Goal: Information Seeking & Learning: Learn about a topic

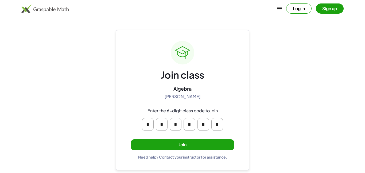
click at [179, 142] on button "Join" at bounding box center [182, 144] width 103 height 11
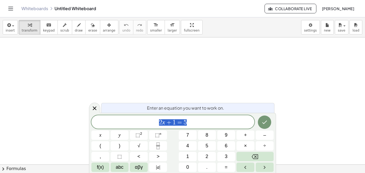
scroll to position [0, 0]
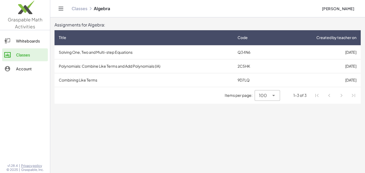
click at [120, 49] on td "Solving One, Two and Multi-step Equations" at bounding box center [144, 52] width 179 height 14
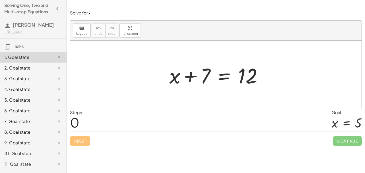
click at [209, 79] on div at bounding box center [218, 75] width 102 height 28
click at [121, 84] on div at bounding box center [215, 75] width 291 height 68
click at [200, 80] on div at bounding box center [218, 75] width 102 height 28
drag, startPoint x: 208, startPoint y: 74, endPoint x: 274, endPoint y: 82, distance: 66.6
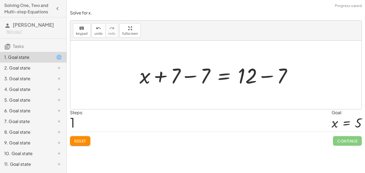
click at [190, 75] on div at bounding box center [218, 75] width 162 height 28
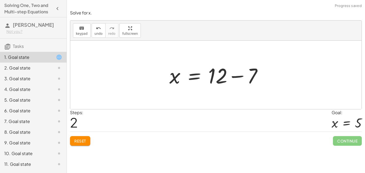
click at [238, 75] on div at bounding box center [218, 75] width 102 height 28
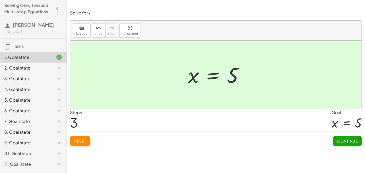
click at [336, 139] on button "Continue" at bounding box center [347, 141] width 29 height 10
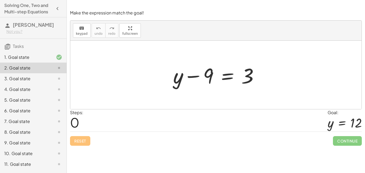
scroll to position [20, 0]
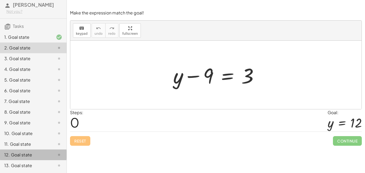
click at [18, 152] on div "12. Goal state" at bounding box center [25, 155] width 43 height 6
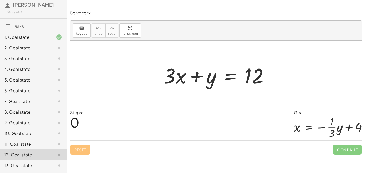
click at [165, 168] on div "Solve for x. keyboard keypad undo undo redo redo fullscreen + x + 7 = 12 + x + …" at bounding box center [216, 86] width 298 height 173
drag, startPoint x: 205, startPoint y: 86, endPoint x: 280, endPoint y: 82, distance: 76.1
click at [280, 82] on div "+ y + · 3 · x + y = 12" at bounding box center [215, 75] width 291 height 68
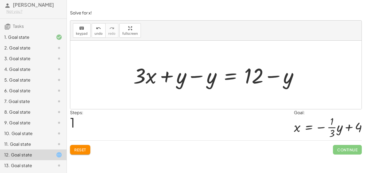
click at [203, 80] on div at bounding box center [218, 75] width 175 height 28
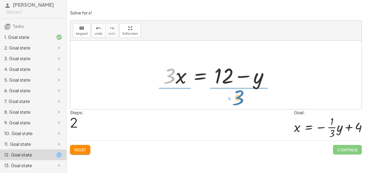
drag, startPoint x: 174, startPoint y: 78, endPoint x: 243, endPoint y: 100, distance: 72.1
click at [243, 100] on div "+ · 3 · x + y = 12 + · 3 · x + y − y = + 12 − y + · 3 · x + 0 = + 12 − y · 3 · …" at bounding box center [215, 75] width 291 height 68
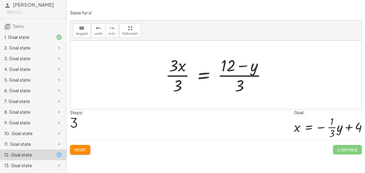
click at [183, 67] on div at bounding box center [218, 74] width 111 height 41
click at [182, 72] on div at bounding box center [218, 74] width 111 height 41
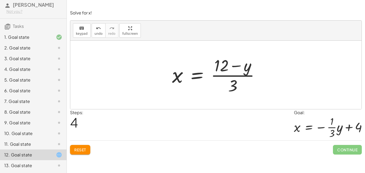
click at [233, 70] on div at bounding box center [218, 74] width 97 height 41
click at [231, 75] on div at bounding box center [218, 74] width 97 height 41
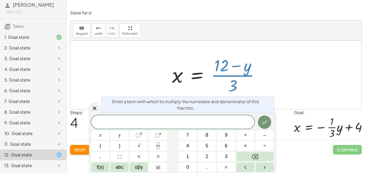
drag, startPoint x: 231, startPoint y: 87, endPoint x: 226, endPoint y: 81, distance: 8.3
click at [226, 81] on div at bounding box center [218, 74] width 97 height 41
drag, startPoint x: 234, startPoint y: 89, endPoint x: 226, endPoint y: 89, distance: 7.8
click at [226, 89] on div at bounding box center [218, 74] width 97 height 41
click at [94, 107] on icon at bounding box center [95, 108] width 4 height 4
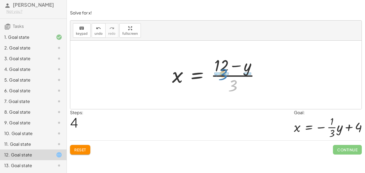
drag, startPoint x: 232, startPoint y: 87, endPoint x: 221, endPoint y: 76, distance: 15.3
click at [221, 76] on div at bounding box center [218, 74] width 97 height 41
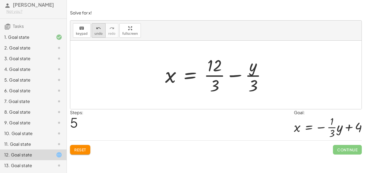
click at [101, 30] on button "undo undo" at bounding box center [99, 30] width 14 height 14
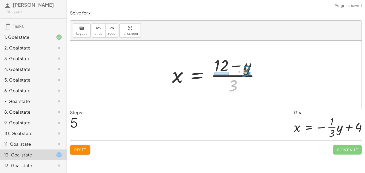
drag, startPoint x: 235, startPoint y: 86, endPoint x: 249, endPoint y: 72, distance: 20.1
click at [249, 72] on div at bounding box center [218, 74] width 97 height 41
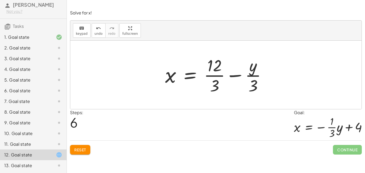
click at [217, 73] on div at bounding box center [218, 74] width 111 height 41
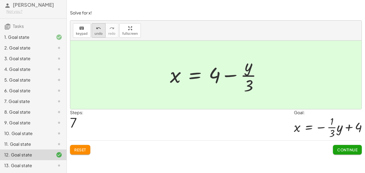
click at [99, 28] on icon "undo" at bounding box center [98, 28] width 5 height 6
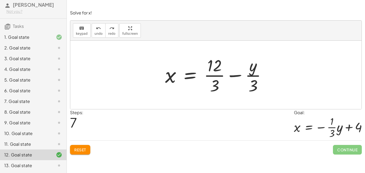
click at [253, 76] on div at bounding box center [218, 74] width 111 height 41
click at [213, 73] on div at bounding box center [218, 74] width 111 height 41
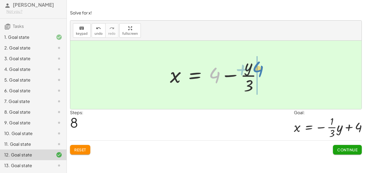
drag, startPoint x: 218, startPoint y: 78, endPoint x: 261, endPoint y: 72, distance: 43.8
click at [261, 72] on div at bounding box center [217, 74] width 101 height 41
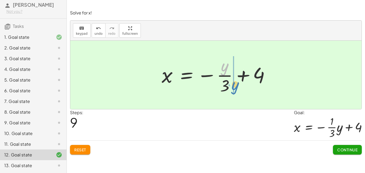
drag, startPoint x: 222, startPoint y: 65, endPoint x: 233, endPoint y: 84, distance: 21.4
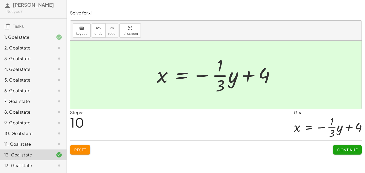
click at [343, 150] on span "Continue" at bounding box center [347, 149] width 20 height 5
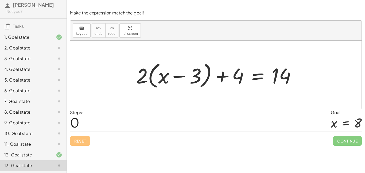
click at [44, 48] on div "2. Goal state" at bounding box center [25, 48] width 43 height 6
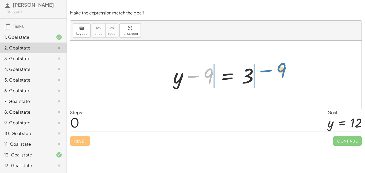
drag, startPoint x: 206, startPoint y: 76, endPoint x: 279, endPoint y: 70, distance: 72.7
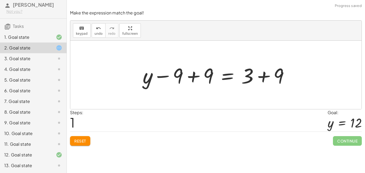
click at [256, 74] on div at bounding box center [218, 75] width 156 height 28
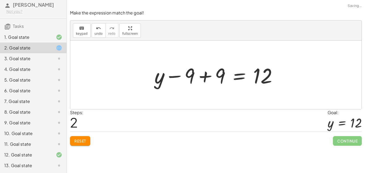
click at [204, 75] on div at bounding box center [218, 75] width 132 height 28
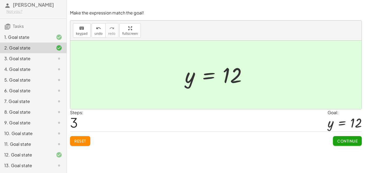
click at [342, 139] on span "Continue" at bounding box center [347, 141] width 20 height 5
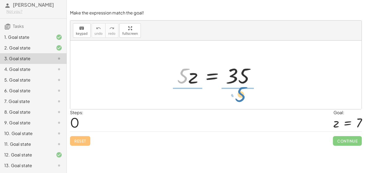
drag, startPoint x: 185, startPoint y: 74, endPoint x: 243, endPoint y: 92, distance: 60.7
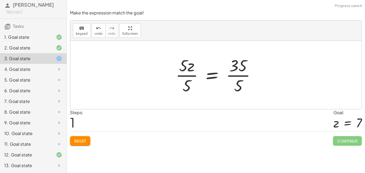
click at [236, 74] on div at bounding box center [218, 74] width 90 height 41
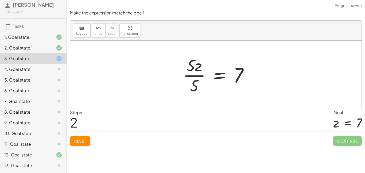
click at [202, 72] on div at bounding box center [217, 74] width 75 height 41
click at [196, 75] on div at bounding box center [217, 74] width 75 height 41
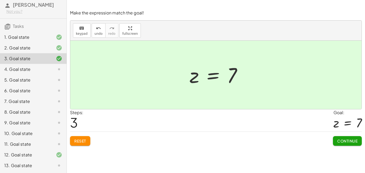
click at [341, 144] on button "Continue" at bounding box center [347, 141] width 29 height 10
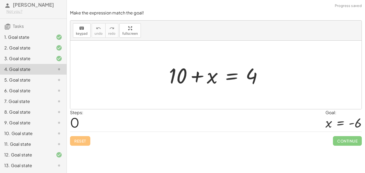
click at [256, 130] on div "Steps: 0 Goal: x = - 6" at bounding box center [216, 120] width 292 height 22
drag, startPoint x: 175, startPoint y: 75, endPoint x: 175, endPoint y: 79, distance: 4.9
click at [175, 79] on div at bounding box center [217, 75] width 103 height 28
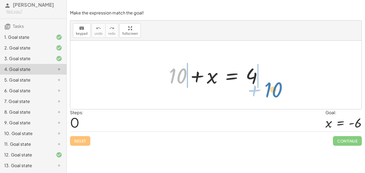
drag, startPoint x: 179, startPoint y: 79, endPoint x: 275, endPoint y: 93, distance: 96.4
click at [275, 93] on div "+ 10 + 10 + x = 4" at bounding box center [215, 75] width 291 height 68
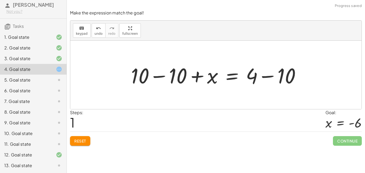
click at [269, 79] on div at bounding box center [217, 75] width 179 height 28
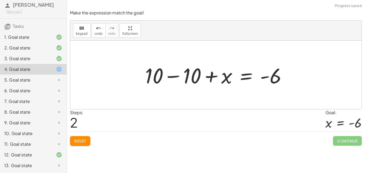
click at [184, 79] on div at bounding box center [218, 75] width 151 height 28
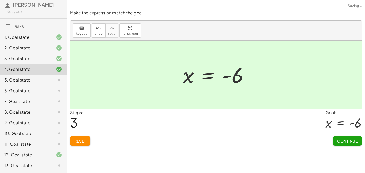
click at [348, 143] on span "Continue" at bounding box center [347, 141] width 20 height 5
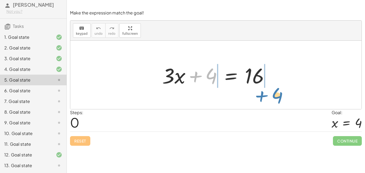
drag, startPoint x: 208, startPoint y: 77, endPoint x: 274, endPoint y: 94, distance: 68.6
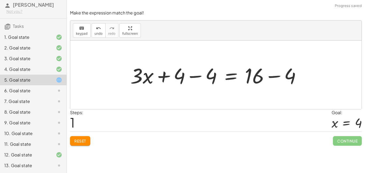
click at [257, 75] on div at bounding box center [218, 75] width 180 height 28
click at [270, 78] on div at bounding box center [218, 75] width 180 height 28
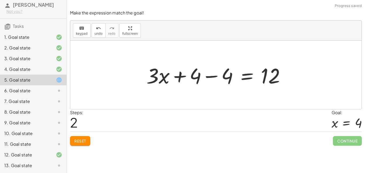
click at [210, 76] on div at bounding box center [218, 75] width 148 height 28
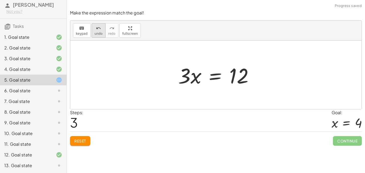
click at [99, 34] on span "undo" at bounding box center [99, 34] width 8 height 4
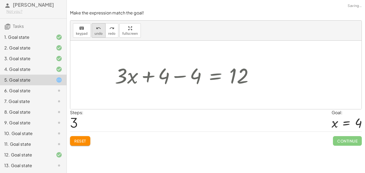
click at [99, 34] on span "undo" at bounding box center [99, 34] width 8 height 4
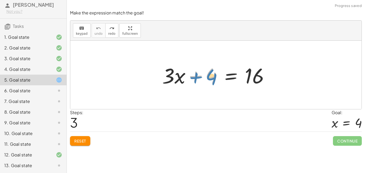
click at [209, 78] on div at bounding box center [218, 75] width 117 height 28
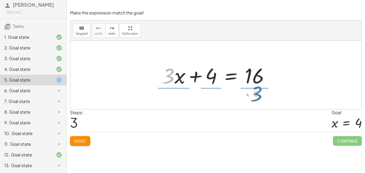
drag, startPoint x: 171, startPoint y: 77, endPoint x: 259, endPoint y: 95, distance: 89.3
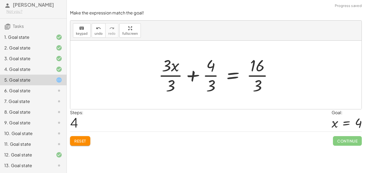
click at [261, 75] on div at bounding box center [218, 74] width 124 height 41
click at [257, 71] on div at bounding box center [218, 74] width 124 height 41
click at [211, 66] on div at bounding box center [218, 74] width 124 height 41
click at [207, 72] on div at bounding box center [218, 74] width 124 height 41
click at [209, 76] on div at bounding box center [218, 74] width 124 height 41
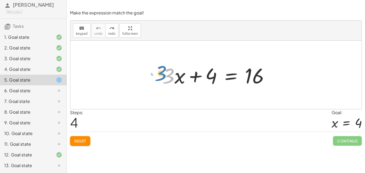
drag, startPoint x: 171, startPoint y: 74, endPoint x: 163, endPoint y: 72, distance: 8.0
click at [163, 72] on div at bounding box center [218, 75] width 117 height 28
drag, startPoint x: 201, startPoint y: 78, endPoint x: 206, endPoint y: 79, distance: 5.8
click at [206, 79] on div at bounding box center [218, 75] width 117 height 28
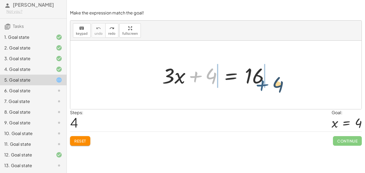
drag, startPoint x: 197, startPoint y: 79, endPoint x: 264, endPoint y: 88, distance: 68.3
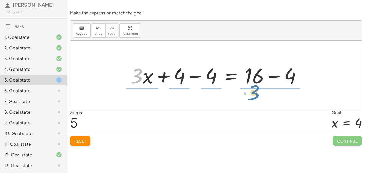
drag, startPoint x: 140, startPoint y: 78, endPoint x: 257, endPoint y: 95, distance: 118.6
click at [257, 95] on div "+ · 3 · x + 4 = 16 · 3 + · x + · 3 · x = 16 + 4 − 4 + − 4" at bounding box center [215, 75] width 291 height 68
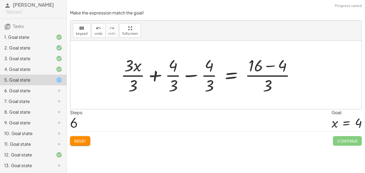
click at [261, 64] on div at bounding box center [210, 74] width 184 height 41
click at [270, 65] on div at bounding box center [210, 74] width 184 height 41
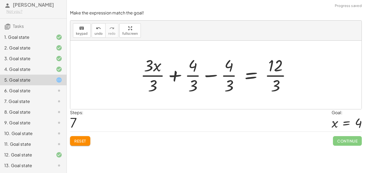
click at [279, 76] on div at bounding box center [218, 74] width 160 height 41
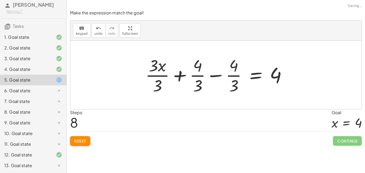
click at [234, 75] on div at bounding box center [218, 74] width 151 height 41
click at [203, 75] on div at bounding box center [218, 74] width 151 height 41
click at [220, 77] on div at bounding box center [218, 74] width 151 height 41
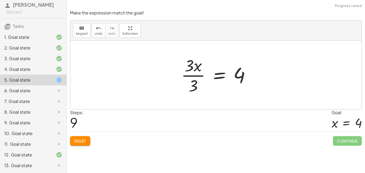
click at [197, 74] on div at bounding box center [218, 74] width 79 height 41
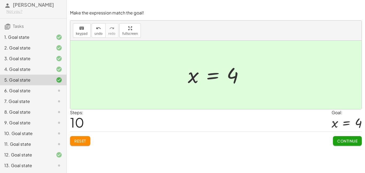
click at [32, 91] on div "6. Goal state" at bounding box center [25, 90] width 43 height 6
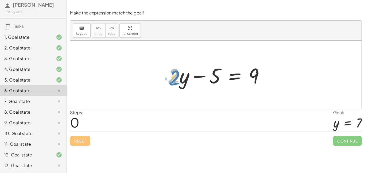
click at [174, 78] on div at bounding box center [218, 75] width 106 height 28
click at [202, 76] on div at bounding box center [218, 75] width 106 height 28
drag, startPoint x: 211, startPoint y: 78, endPoint x: 210, endPoint y: 82, distance: 4.6
click at [210, 82] on div at bounding box center [218, 75] width 106 height 28
drag, startPoint x: 201, startPoint y: 77, endPoint x: 197, endPoint y: 76, distance: 3.3
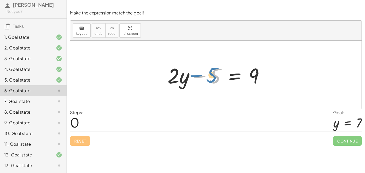
click at [197, 76] on div at bounding box center [218, 75] width 106 height 28
drag, startPoint x: 201, startPoint y: 76, endPoint x: 261, endPoint y: 77, distance: 59.6
click at [261, 77] on div at bounding box center [218, 75] width 106 height 28
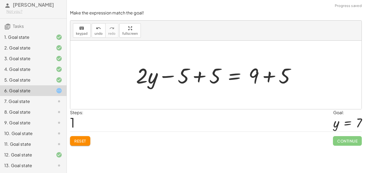
click at [275, 76] on div at bounding box center [217, 75] width 169 height 28
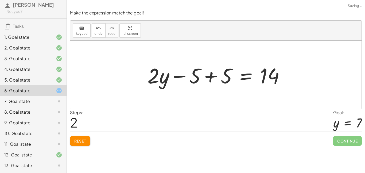
click at [210, 78] on div at bounding box center [218, 75] width 146 height 28
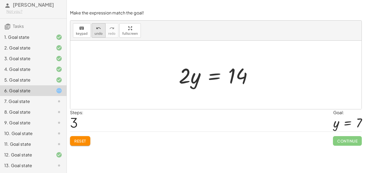
click at [97, 26] on icon "undo" at bounding box center [98, 28] width 5 height 6
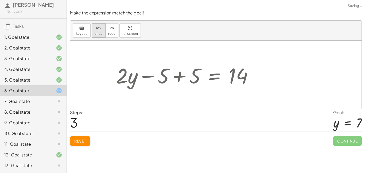
click at [97, 26] on icon "undo" at bounding box center [98, 28] width 5 height 6
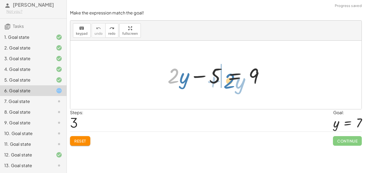
drag, startPoint x: 178, startPoint y: 80, endPoint x: 235, endPoint y: 84, distance: 56.3
click at [235, 84] on div at bounding box center [218, 75] width 106 height 28
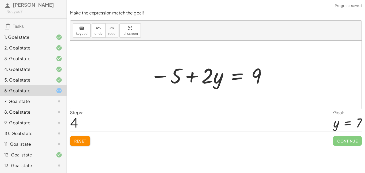
click at [193, 78] on div at bounding box center [209, 75] width 122 height 28
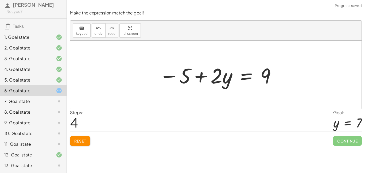
click at [184, 77] on div at bounding box center [218, 75] width 122 height 28
click at [171, 77] on div at bounding box center [218, 75] width 122 height 28
click at [204, 76] on div at bounding box center [218, 75] width 122 height 28
click at [217, 77] on div at bounding box center [218, 75] width 122 height 28
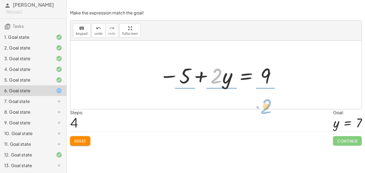
drag, startPoint x: 217, startPoint y: 77, endPoint x: 270, endPoint y: 106, distance: 60.6
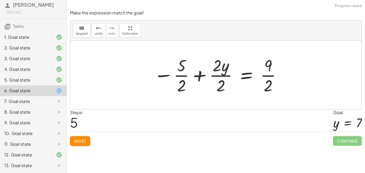
click at [265, 71] on div at bounding box center [218, 74] width 134 height 41
click at [268, 71] on div at bounding box center [218, 74] width 134 height 41
click at [226, 71] on div at bounding box center [218, 74] width 134 height 41
click at [211, 71] on div at bounding box center [218, 74] width 134 height 41
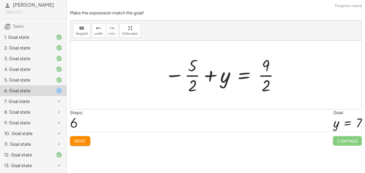
click at [197, 70] on div at bounding box center [222, 74] width 120 height 41
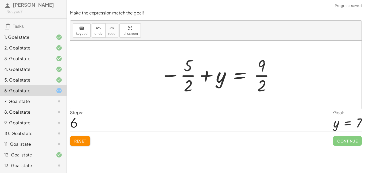
click at [190, 71] on div at bounding box center [218, 74] width 120 height 41
click at [189, 74] on div at bounding box center [218, 74] width 120 height 41
drag, startPoint x: 200, startPoint y: 77, endPoint x: 198, endPoint y: 85, distance: 7.9
click at [198, 85] on div at bounding box center [218, 74] width 120 height 41
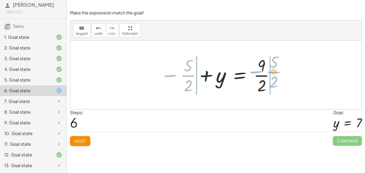
drag, startPoint x: 185, startPoint y: 78, endPoint x: 271, endPoint y: 75, distance: 85.9
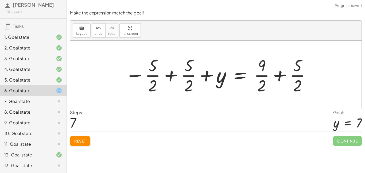
click at [265, 72] on div at bounding box center [218, 74] width 192 height 41
click at [267, 73] on div at bounding box center [218, 74] width 192 height 41
click at [270, 74] on div at bounding box center [218, 74] width 192 height 41
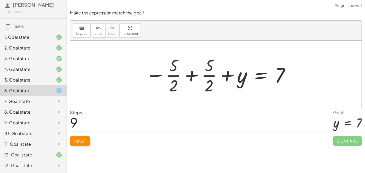
click at [210, 75] on div at bounding box center [218, 74] width 150 height 41
click at [194, 76] on div at bounding box center [218, 74] width 150 height 41
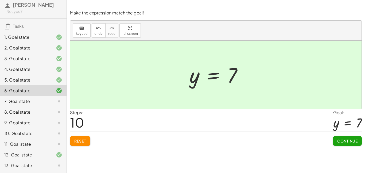
click at [349, 137] on button "Continue" at bounding box center [347, 141] width 29 height 10
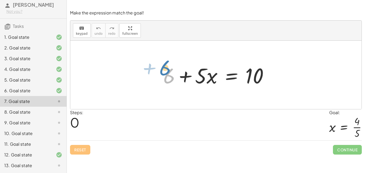
drag, startPoint x: 170, startPoint y: 70, endPoint x: 170, endPoint y: 67, distance: 3.8
click at [170, 67] on div at bounding box center [218, 75] width 115 height 28
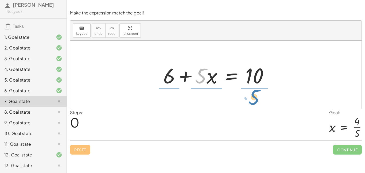
drag, startPoint x: 202, startPoint y: 76, endPoint x: 259, endPoint y: 98, distance: 60.5
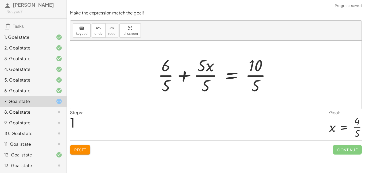
click at [252, 70] on div at bounding box center [216, 74] width 123 height 41
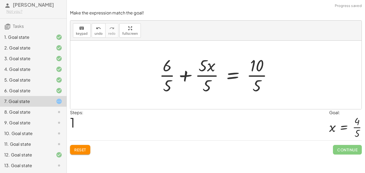
click at [252, 70] on div at bounding box center [218, 74] width 123 height 41
click at [215, 71] on div at bounding box center [218, 74] width 123 height 41
click at [206, 72] on div at bounding box center [218, 74] width 123 height 41
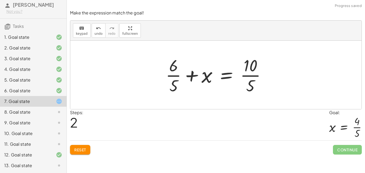
click at [250, 75] on div at bounding box center [218, 74] width 110 height 41
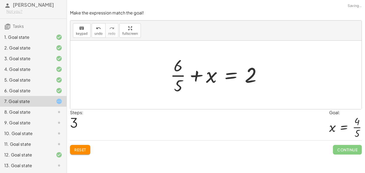
click at [177, 75] on div at bounding box center [218, 74] width 101 height 41
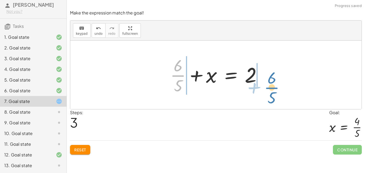
drag, startPoint x: 178, startPoint y: 75, endPoint x: 272, endPoint y: 85, distance: 94.9
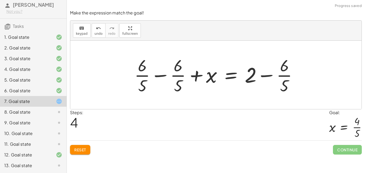
click at [267, 76] on div at bounding box center [218, 74] width 173 height 41
click at [264, 74] on div at bounding box center [218, 74] width 173 height 41
click at [257, 75] on div at bounding box center [218, 74] width 173 height 41
click at [279, 73] on div at bounding box center [218, 74] width 173 height 41
click at [282, 74] on div at bounding box center [218, 74] width 173 height 41
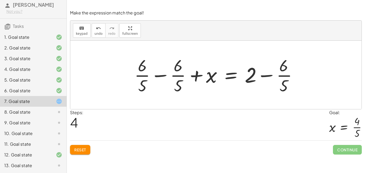
click at [251, 76] on div at bounding box center [218, 74] width 173 height 41
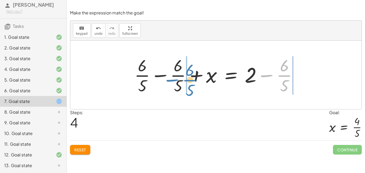
drag, startPoint x: 286, startPoint y: 79, endPoint x: 190, endPoint y: 81, distance: 95.5
click at [190, 81] on div at bounding box center [218, 74] width 173 height 41
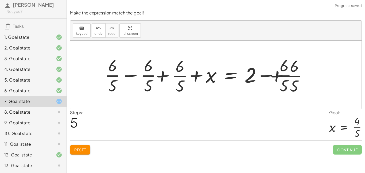
click at [166, 74] on div at bounding box center [218, 74] width 244 height 41
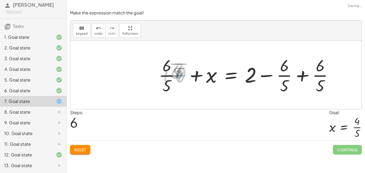
click at [148, 74] on div at bounding box center [215, 75] width 291 height 68
click at [176, 75] on div at bounding box center [254, 74] width 173 height 41
click at [182, 77] on div at bounding box center [254, 74] width 173 height 41
click at [209, 75] on div at bounding box center [254, 74] width 173 height 41
click at [202, 75] on div at bounding box center [254, 74] width 173 height 41
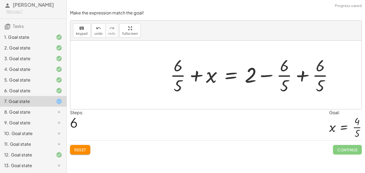
click at [199, 75] on div at bounding box center [254, 74] width 173 height 41
click at [97, 37] on button "undo undo" at bounding box center [99, 30] width 14 height 14
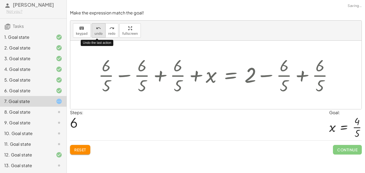
click at [97, 37] on button "undo undo" at bounding box center [99, 30] width 14 height 14
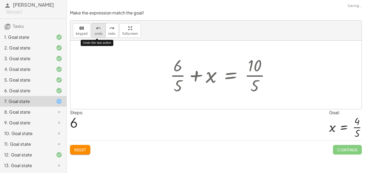
click at [97, 37] on button "undo undo" at bounding box center [99, 30] width 14 height 14
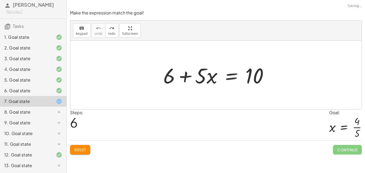
click at [84, 145] on button "Reset" at bounding box center [80, 150] width 20 height 10
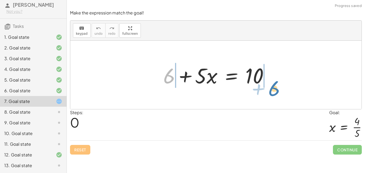
drag, startPoint x: 171, startPoint y: 74, endPoint x: 276, endPoint y: 87, distance: 105.3
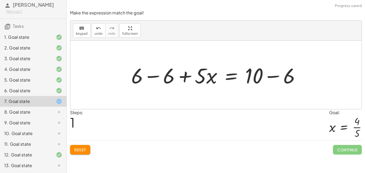
click at [258, 72] on div at bounding box center [218, 75] width 179 height 28
click at [267, 75] on div at bounding box center [218, 75] width 179 height 28
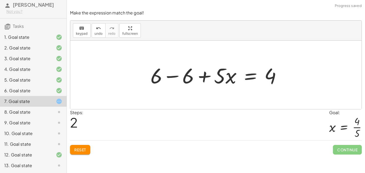
click at [218, 81] on div at bounding box center [218, 75] width 140 height 28
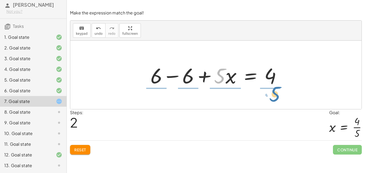
drag, startPoint x: 220, startPoint y: 79, endPoint x: 275, endPoint y: 99, distance: 58.1
click at [275, 99] on div "+ 6 + · 5 · x = 10 + 6 − 6 + · 5 · x = + 10 − 6 · 5 + · 5 · x = + 6 − 6 4" at bounding box center [215, 75] width 291 height 68
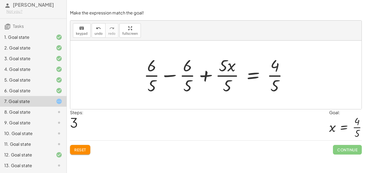
click at [195, 73] on div at bounding box center [218, 74] width 154 height 41
click at [181, 74] on div at bounding box center [218, 74] width 154 height 41
click at [161, 76] on div at bounding box center [218, 74] width 154 height 41
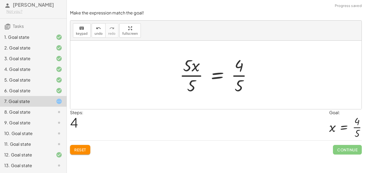
click at [197, 76] on div at bounding box center [218, 74] width 82 height 41
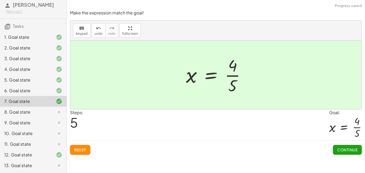
click at [339, 147] on span "Continue" at bounding box center [347, 149] width 20 height 5
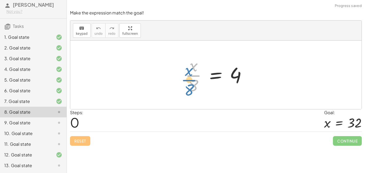
drag, startPoint x: 195, startPoint y: 80, endPoint x: 194, endPoint y: 83, distance: 3.0
click at [194, 83] on div at bounding box center [218, 74] width 71 height 41
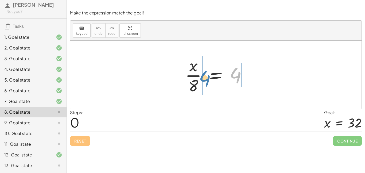
drag, startPoint x: 232, startPoint y: 78, endPoint x: 202, endPoint y: 81, distance: 30.9
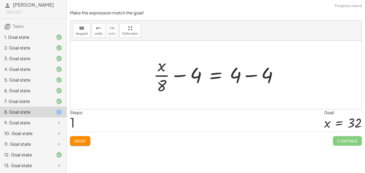
click at [197, 77] on div at bounding box center [218, 74] width 134 height 41
click at [185, 76] on div at bounding box center [218, 74] width 134 height 41
click at [162, 78] on div at bounding box center [218, 74] width 134 height 41
click at [172, 76] on div at bounding box center [218, 74] width 134 height 41
click at [186, 75] on div at bounding box center [218, 74] width 134 height 41
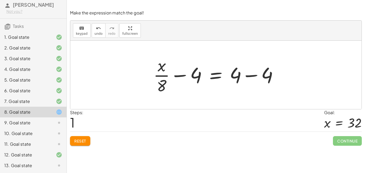
click at [255, 76] on div at bounding box center [218, 74] width 134 height 41
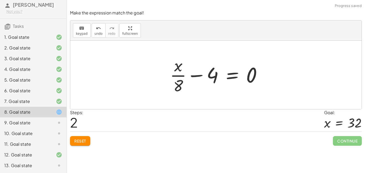
click at [195, 74] on div at bounding box center [218, 74] width 102 height 41
click at [97, 35] on span "undo" at bounding box center [99, 34] width 8 height 4
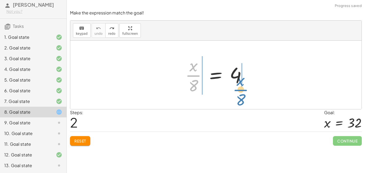
drag, startPoint x: 197, startPoint y: 74, endPoint x: 244, endPoint y: 88, distance: 49.2
click at [244, 88] on div at bounding box center [218, 74] width 71 height 41
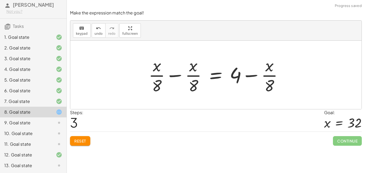
click at [247, 75] on div at bounding box center [218, 74] width 144 height 41
click at [245, 76] on div at bounding box center [218, 74] width 144 height 41
click at [235, 76] on div at bounding box center [218, 74] width 144 height 41
drag, startPoint x: 235, startPoint y: 76, endPoint x: 176, endPoint y: 74, distance: 58.3
click at [176, 74] on div at bounding box center [218, 74] width 144 height 41
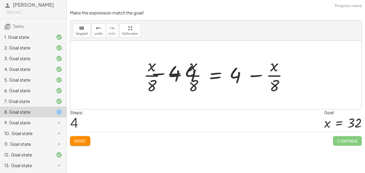
click at [176, 74] on div at bounding box center [217, 74] width 207 height 41
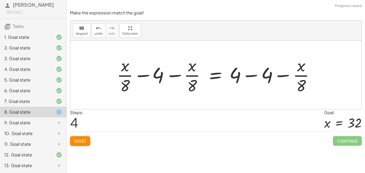
click at [176, 76] on div at bounding box center [217, 74] width 207 height 41
click at [140, 82] on div at bounding box center [217, 74] width 207 height 41
click at [141, 74] on div at bounding box center [217, 74] width 207 height 41
click at [239, 77] on div at bounding box center [217, 74] width 207 height 41
click at [247, 76] on div at bounding box center [217, 74] width 207 height 41
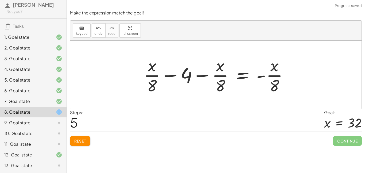
click at [260, 75] on div at bounding box center [218, 74] width 154 height 41
click at [92, 32] on button "undo undo" at bounding box center [99, 30] width 14 height 14
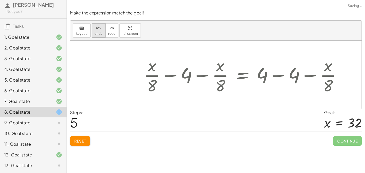
click at [92, 32] on button "undo undo" at bounding box center [99, 30] width 14 height 14
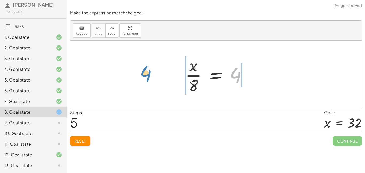
drag, startPoint x: 239, startPoint y: 72, endPoint x: 149, endPoint y: 71, distance: 90.4
click at [149, 71] on div "4 · x · 8 = 4" at bounding box center [215, 75] width 291 height 68
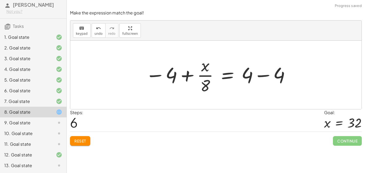
click at [186, 75] on div at bounding box center [218, 74] width 151 height 41
click at [185, 75] on div at bounding box center [218, 74] width 151 height 41
click at [165, 75] on div at bounding box center [218, 74] width 151 height 41
click at [158, 74] on div at bounding box center [218, 74] width 151 height 41
click at [174, 74] on div at bounding box center [218, 74] width 151 height 41
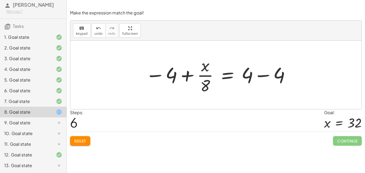
click at [271, 76] on div at bounding box center [218, 74] width 151 height 41
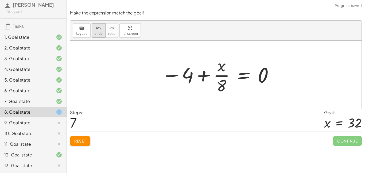
click at [99, 34] on span "undo" at bounding box center [99, 34] width 8 height 4
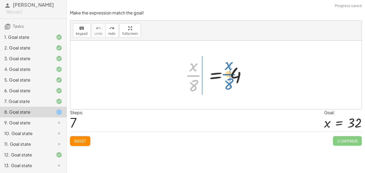
drag, startPoint x: 193, startPoint y: 73, endPoint x: 227, endPoint y: 71, distance: 34.0
click at [227, 71] on div at bounding box center [218, 74] width 71 height 41
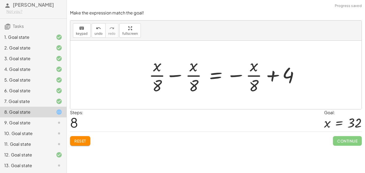
click at [248, 75] on div at bounding box center [226, 74] width 160 height 41
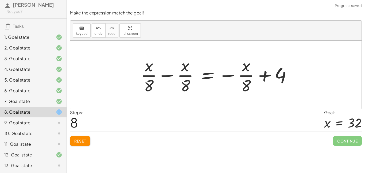
click at [269, 75] on div at bounding box center [218, 74] width 160 height 41
click at [235, 72] on div at bounding box center [218, 74] width 160 height 41
click at [80, 141] on span "Reset" at bounding box center [80, 141] width 12 height 5
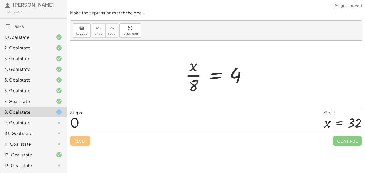
click at [55, 125] on div at bounding box center [54, 123] width 15 height 6
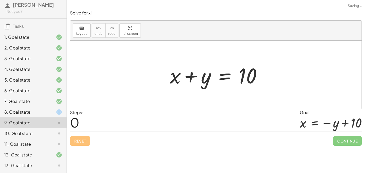
click at [195, 84] on div at bounding box center [218, 75] width 102 height 28
drag, startPoint x: 204, startPoint y: 78, endPoint x: 268, endPoint y: 97, distance: 66.5
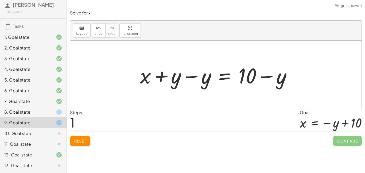
click at [252, 76] on div at bounding box center [218, 75] width 162 height 28
click at [262, 77] on div at bounding box center [218, 75] width 162 height 28
click at [206, 80] on div at bounding box center [218, 75] width 162 height 28
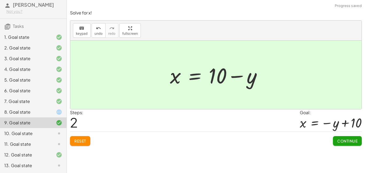
click at [236, 77] on div at bounding box center [218, 75] width 102 height 28
drag, startPoint x: 223, startPoint y: 75, endPoint x: 279, endPoint y: 73, distance: 55.9
click at [279, 73] on div "+ x + y = 10 + x + y − y = + 10 − y + x + 0 = + 10 − y + 10 x = 10 + − y" at bounding box center [215, 75] width 291 height 68
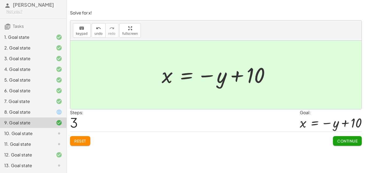
click at [351, 139] on span "Continue" at bounding box center [347, 141] width 20 height 5
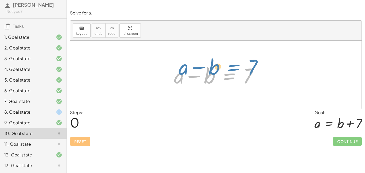
drag, startPoint x: 230, startPoint y: 74, endPoint x: 234, endPoint y: 66, distance: 9.5
click at [234, 66] on div at bounding box center [218, 75] width 94 height 28
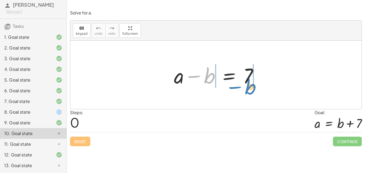
drag, startPoint x: 205, startPoint y: 71, endPoint x: 247, endPoint y: 81, distance: 43.4
click at [247, 81] on div at bounding box center [218, 75] width 94 height 28
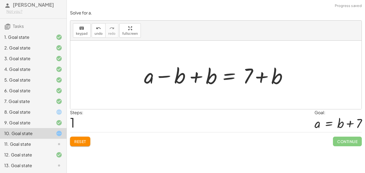
click at [248, 80] on div at bounding box center [218, 75] width 156 height 28
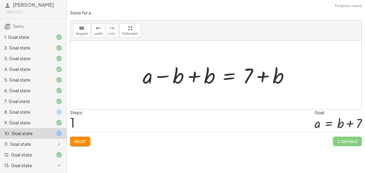
click at [264, 74] on div at bounding box center [218, 75] width 156 height 28
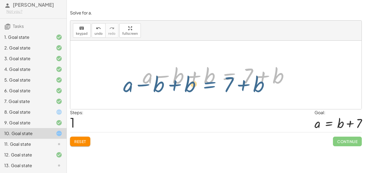
drag, startPoint x: 228, startPoint y: 71, endPoint x: 224, endPoint y: 72, distance: 3.6
click at [224, 72] on div at bounding box center [218, 75] width 156 height 28
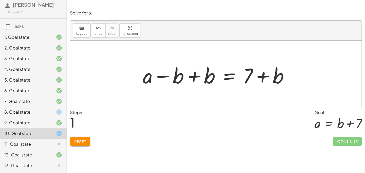
click at [181, 74] on div at bounding box center [218, 75] width 156 height 28
click at [193, 76] on div at bounding box center [218, 75] width 156 height 28
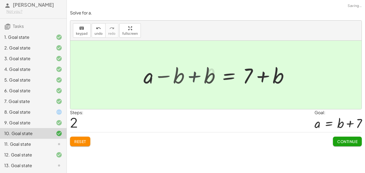
click at [193, 76] on div at bounding box center [215, 75] width 291 height 68
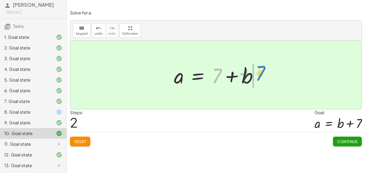
drag, startPoint x: 218, startPoint y: 76, endPoint x: 263, endPoint y: 74, distance: 44.4
click at [263, 74] on div at bounding box center [218, 75] width 94 height 28
click at [346, 145] on button "Continue" at bounding box center [347, 142] width 29 height 10
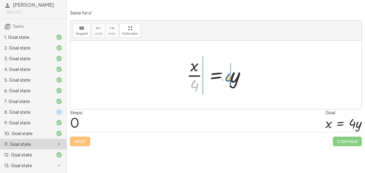
drag, startPoint x: 194, startPoint y: 84, endPoint x: 228, endPoint y: 77, distance: 34.9
click at [228, 77] on div at bounding box center [218, 74] width 68 height 41
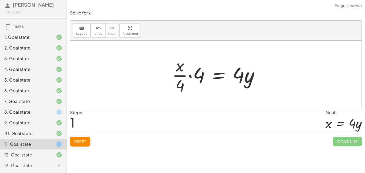
click at [196, 74] on div at bounding box center [218, 74] width 97 height 41
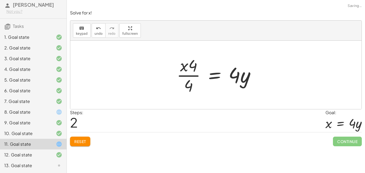
click at [192, 77] on div at bounding box center [218, 74] width 88 height 41
click at [97, 31] on icon "undo" at bounding box center [98, 28] width 5 height 6
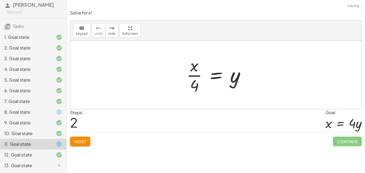
click at [197, 79] on div at bounding box center [218, 74] width 68 height 41
drag, startPoint x: 194, startPoint y: 76, endPoint x: 246, endPoint y: 80, distance: 51.5
click at [246, 80] on div at bounding box center [218, 74] width 68 height 41
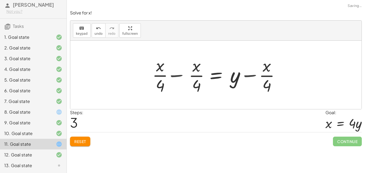
click at [244, 78] on div at bounding box center [218, 74] width 140 height 41
click at [167, 75] on div at bounding box center [218, 74] width 140 height 41
click at [176, 76] on div at bounding box center [218, 74] width 140 height 41
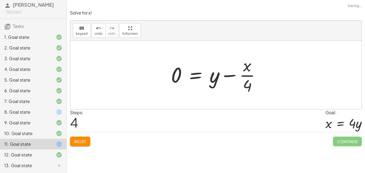
click at [242, 79] on div at bounding box center [217, 74] width 99 height 41
click at [92, 32] on button "undo undo" at bounding box center [99, 30] width 14 height 14
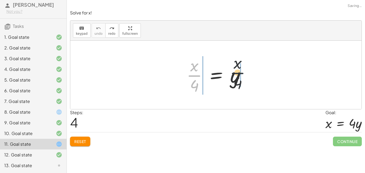
drag, startPoint x: 199, startPoint y: 79, endPoint x: 247, endPoint y: 76, distance: 48.0
click at [247, 76] on div at bounding box center [218, 74] width 68 height 41
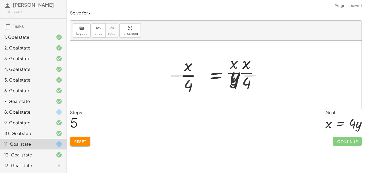
click at [247, 76] on div at bounding box center [218, 74] width 140 height 41
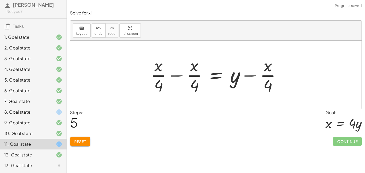
click at [247, 76] on div at bounding box center [218, 74] width 140 height 41
click at [187, 76] on div at bounding box center [218, 74] width 140 height 41
click at [178, 74] on div at bounding box center [218, 74] width 140 height 41
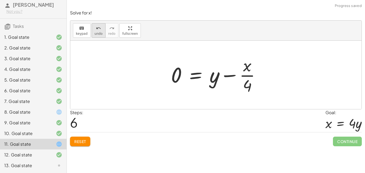
click at [96, 33] on span "undo" at bounding box center [99, 34] width 8 height 4
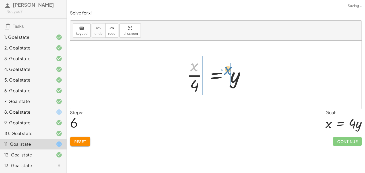
drag, startPoint x: 197, startPoint y: 70, endPoint x: 232, endPoint y: 75, distance: 34.8
click at [232, 75] on div at bounding box center [218, 74] width 68 height 41
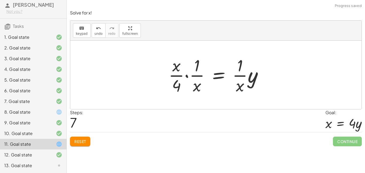
click at [238, 80] on div at bounding box center [218, 74] width 104 height 41
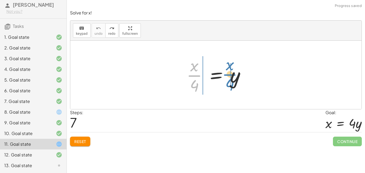
drag, startPoint x: 193, startPoint y: 75, endPoint x: 227, endPoint y: 74, distance: 34.2
click at [227, 74] on div at bounding box center [218, 74] width 68 height 41
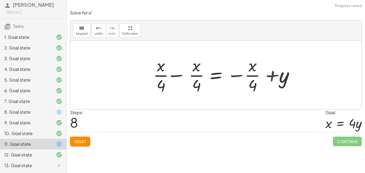
click at [227, 74] on div at bounding box center [226, 74] width 156 height 41
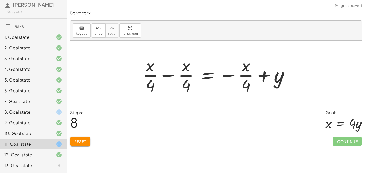
click at [242, 75] on div at bounding box center [218, 74] width 156 height 41
click at [220, 74] on div at bounding box center [218, 74] width 156 height 41
click at [170, 74] on div at bounding box center [218, 74] width 156 height 41
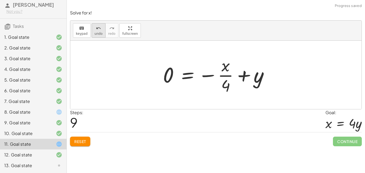
click at [99, 34] on span "undo" at bounding box center [99, 34] width 8 height 4
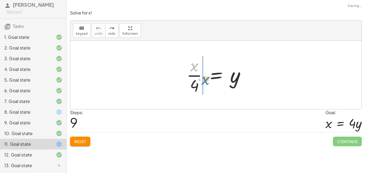
drag, startPoint x: 193, startPoint y: 64, endPoint x: 204, endPoint y: 76, distance: 17.1
click at [204, 76] on div at bounding box center [218, 74] width 68 height 41
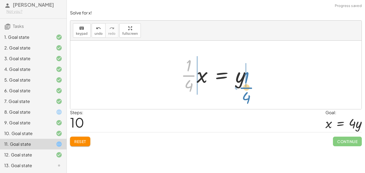
drag, startPoint x: 186, startPoint y: 76, endPoint x: 244, endPoint y: 87, distance: 58.5
click at [244, 87] on div at bounding box center [217, 74] width 79 height 41
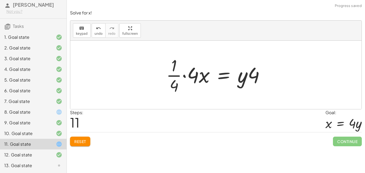
click at [249, 78] on div at bounding box center [218, 74] width 108 height 41
click at [259, 70] on div at bounding box center [218, 74] width 108 height 41
drag, startPoint x: 259, startPoint y: 70, endPoint x: 244, endPoint y: 72, distance: 15.9
click at [244, 72] on div at bounding box center [218, 74] width 108 height 41
click at [190, 72] on div at bounding box center [218, 74] width 108 height 41
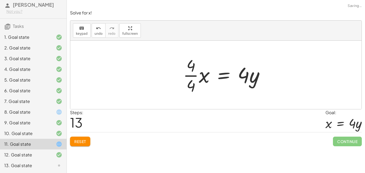
click at [189, 76] on div at bounding box center [225, 74] width 91 height 41
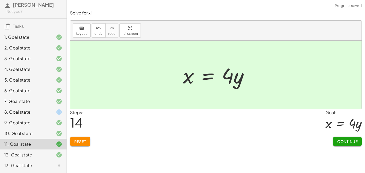
click at [340, 139] on span "Continue" at bounding box center [347, 141] width 20 height 5
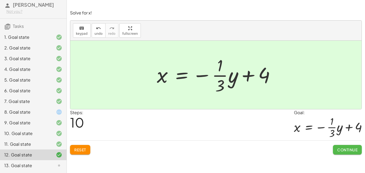
click at [349, 148] on span "Continue" at bounding box center [347, 149] width 20 height 5
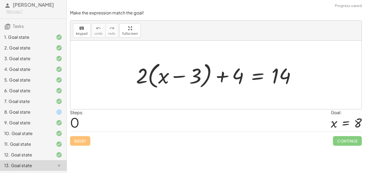
click at [156, 77] on div at bounding box center [218, 75] width 170 height 31
click at [182, 73] on div at bounding box center [218, 75] width 170 height 31
click at [147, 82] on div at bounding box center [218, 75] width 170 height 31
drag, startPoint x: 144, startPoint y: 79, endPoint x: 244, endPoint y: 74, distance: 100.4
click at [244, 74] on div at bounding box center [218, 75] width 170 height 31
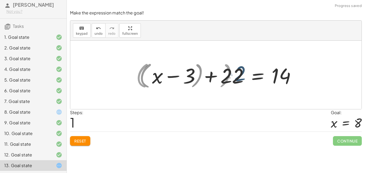
click at [244, 74] on div at bounding box center [218, 75] width 170 height 31
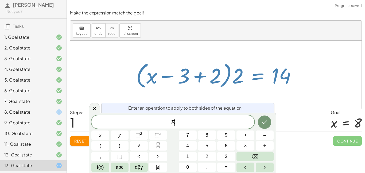
click at [237, 76] on div at bounding box center [218, 75] width 170 height 31
click at [94, 109] on icon at bounding box center [94, 108] width 6 height 6
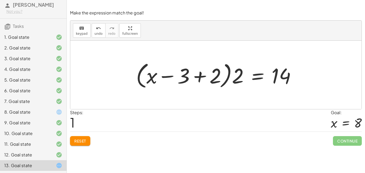
click at [54, 111] on div at bounding box center [54, 112] width 15 height 6
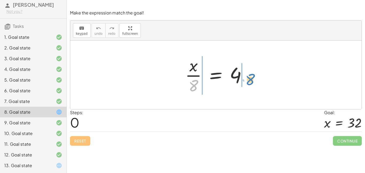
drag, startPoint x: 198, startPoint y: 83, endPoint x: 255, endPoint y: 76, distance: 57.0
click at [255, 76] on div "· 8 · x · 8 = 4" at bounding box center [216, 75] width 78 height 44
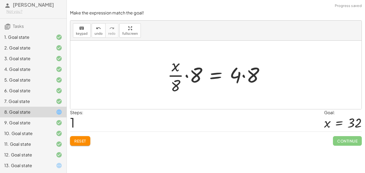
click at [242, 74] on div at bounding box center [218, 74] width 107 height 41
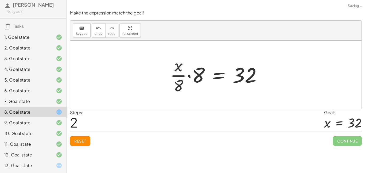
click at [188, 75] on div at bounding box center [218, 74] width 101 height 41
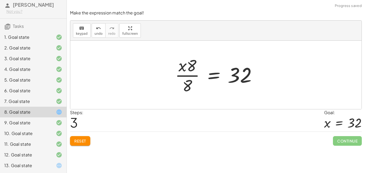
click at [197, 79] on div at bounding box center [217, 74] width 91 height 41
click at [95, 29] on div "undo" at bounding box center [99, 28] width 8 height 6
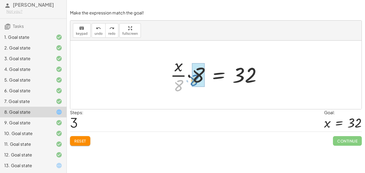
drag, startPoint x: 181, startPoint y: 82, endPoint x: 197, endPoint y: 76, distance: 16.7
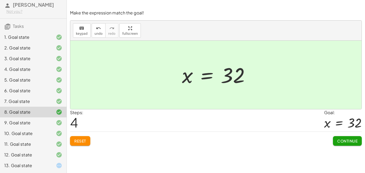
click at [341, 143] on span "Continue" at bounding box center [347, 141] width 20 height 5
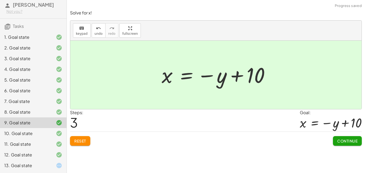
click at [53, 164] on div at bounding box center [54, 165] width 15 height 6
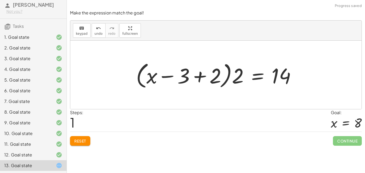
click at [89, 140] on button "Reset" at bounding box center [80, 141] width 20 height 10
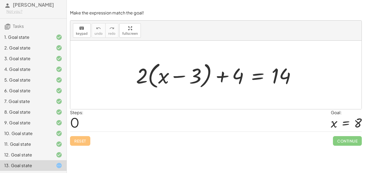
click at [222, 78] on div at bounding box center [218, 75] width 170 height 31
drag, startPoint x: 236, startPoint y: 78, endPoint x: 301, endPoint y: 79, distance: 65.3
click at [301, 79] on div at bounding box center [218, 75] width 170 height 31
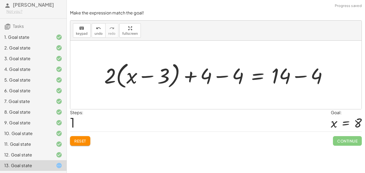
click at [221, 78] on div at bounding box center [218, 75] width 233 height 31
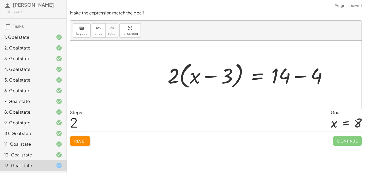
click at [294, 76] on div at bounding box center [250, 75] width 170 height 31
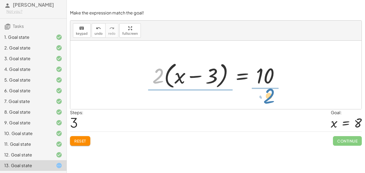
drag, startPoint x: 158, startPoint y: 79, endPoint x: 269, endPoint y: 99, distance: 112.8
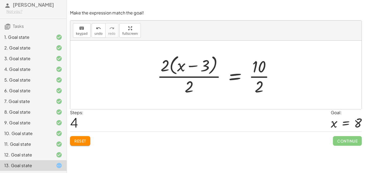
click at [253, 76] on div at bounding box center [218, 75] width 127 height 44
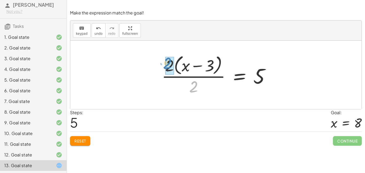
drag, startPoint x: 197, startPoint y: 88, endPoint x: 171, endPoint y: 66, distance: 34.3
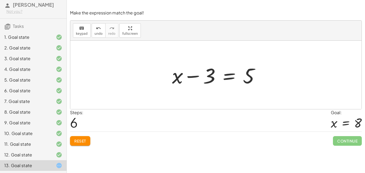
click at [195, 77] on div at bounding box center [218, 75] width 97 height 28
drag, startPoint x: 209, startPoint y: 76, endPoint x: 270, endPoint y: 77, distance: 61.5
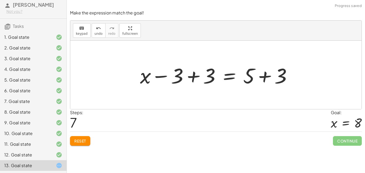
click at [267, 76] on div at bounding box center [218, 75] width 162 height 28
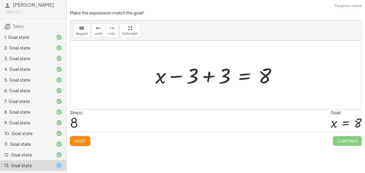
click at [209, 75] on div at bounding box center [218, 75] width 131 height 28
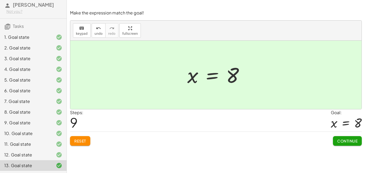
click at [340, 141] on span "Continue" at bounding box center [347, 141] width 20 height 5
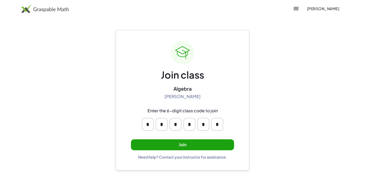
click at [181, 143] on button "Join" at bounding box center [182, 144] width 103 height 11
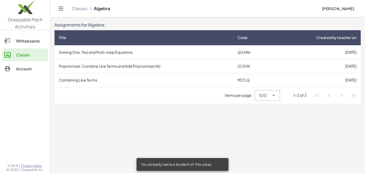
click at [100, 66] on td "Polynomials: Combine Like Terms and Add Polynomials (IA)" at bounding box center [144, 66] width 179 height 14
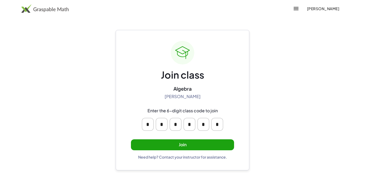
click at [176, 145] on button "Join" at bounding box center [182, 144] width 103 height 11
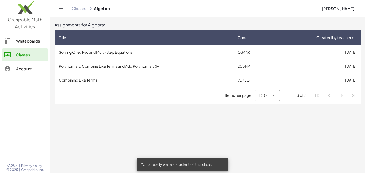
click at [110, 81] on td "Combining Like Terms" at bounding box center [144, 80] width 179 height 14
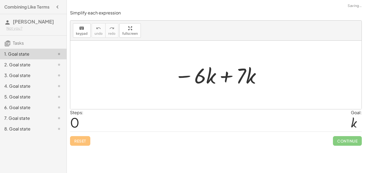
click at [207, 81] on div at bounding box center [218, 75] width 93 height 28
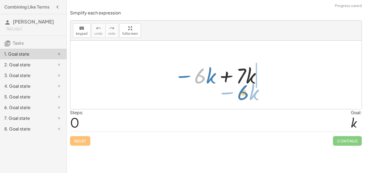
drag, startPoint x: 199, startPoint y: 77, endPoint x: 241, endPoint y: 88, distance: 43.5
click at [241, 88] on div at bounding box center [218, 75] width 93 height 28
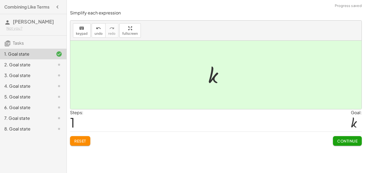
click at [344, 141] on span "Continue" at bounding box center [347, 141] width 20 height 5
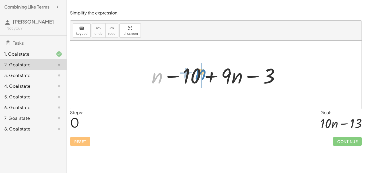
drag, startPoint x: 156, startPoint y: 76, endPoint x: 200, endPoint y: 73, distance: 43.7
click at [200, 73] on div at bounding box center [218, 75] width 138 height 28
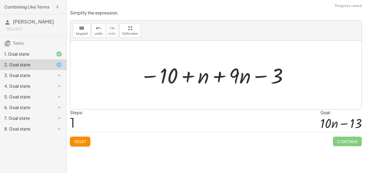
click at [173, 75] on div at bounding box center [214, 75] width 155 height 28
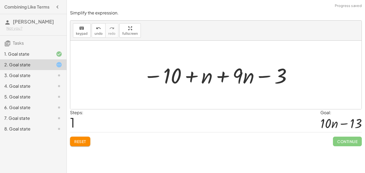
click at [189, 75] on div at bounding box center [218, 75] width 155 height 28
drag, startPoint x: 199, startPoint y: 77, endPoint x: 191, endPoint y: 79, distance: 8.2
click at [191, 79] on div at bounding box center [218, 75] width 155 height 28
drag, startPoint x: 198, startPoint y: 79, endPoint x: 148, endPoint y: 78, distance: 50.5
click at [148, 78] on div at bounding box center [218, 75] width 155 height 28
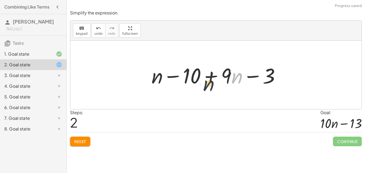
drag, startPoint x: 234, startPoint y: 76, endPoint x: 201, endPoint y: 82, distance: 32.9
click at [201, 82] on div at bounding box center [218, 75] width 138 height 28
click at [233, 76] on div at bounding box center [218, 75] width 138 height 28
click at [241, 76] on div at bounding box center [218, 75] width 138 height 28
click at [249, 77] on div at bounding box center [218, 75] width 138 height 28
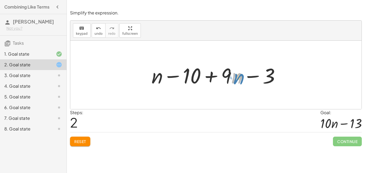
click at [237, 76] on div at bounding box center [218, 75] width 138 height 28
drag, startPoint x: 229, startPoint y: 75, endPoint x: 276, endPoint y: 75, distance: 47.6
click at [276, 75] on div at bounding box center [218, 75] width 138 height 28
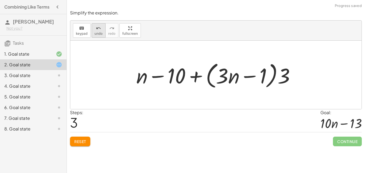
click at [98, 36] on button "undo undo" at bounding box center [99, 30] width 14 height 14
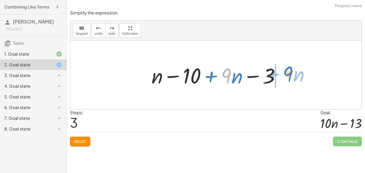
drag, startPoint x: 228, startPoint y: 76, endPoint x: 290, endPoint y: 75, distance: 61.5
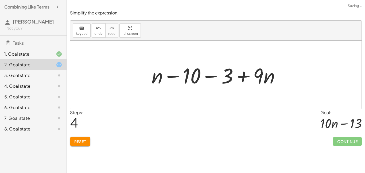
click at [239, 77] on div at bounding box center [218, 75] width 138 height 28
click at [220, 76] on div at bounding box center [218, 75] width 138 height 28
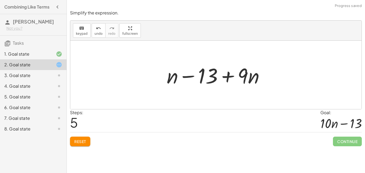
click at [226, 76] on div at bounding box center [217, 75] width 107 height 28
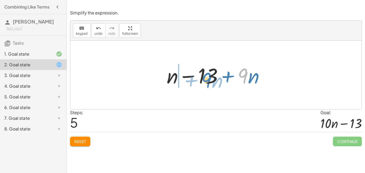
drag, startPoint x: 242, startPoint y: 76, endPoint x: 206, endPoint y: 81, distance: 36.6
click at [206, 81] on div at bounding box center [217, 75] width 107 height 28
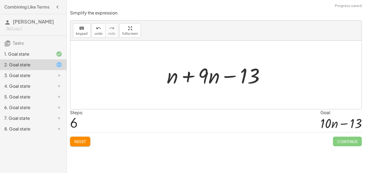
click at [211, 78] on div at bounding box center [217, 75] width 107 height 28
click at [206, 77] on div at bounding box center [217, 75] width 107 height 28
click at [203, 73] on div at bounding box center [217, 75] width 107 height 28
click at [193, 73] on div at bounding box center [217, 75] width 107 height 28
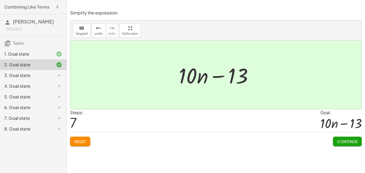
click at [341, 143] on span "Continue" at bounding box center [347, 141] width 20 height 5
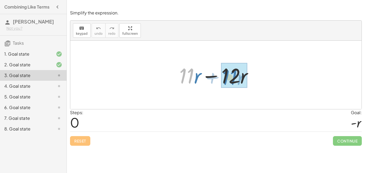
drag, startPoint x: 190, startPoint y: 77, endPoint x: 237, endPoint y: 77, distance: 47.1
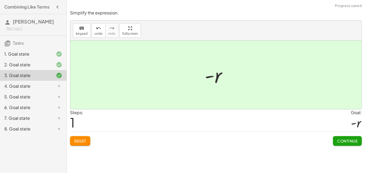
click at [346, 140] on span "Continue" at bounding box center [347, 141] width 20 height 5
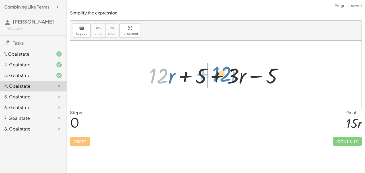
drag, startPoint x: 157, startPoint y: 76, endPoint x: 226, endPoint y: 76, distance: 68.2
click at [226, 76] on div at bounding box center [218, 75] width 143 height 28
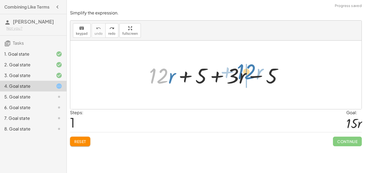
drag, startPoint x: 167, startPoint y: 76, endPoint x: 254, endPoint y: 72, distance: 87.5
click at [254, 72] on div at bounding box center [218, 75] width 143 height 28
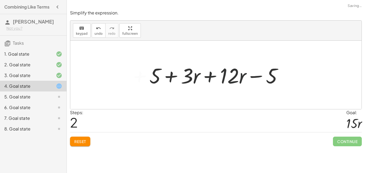
click at [229, 74] on div at bounding box center [218, 75] width 143 height 28
click at [212, 76] on div at bounding box center [218, 75] width 143 height 28
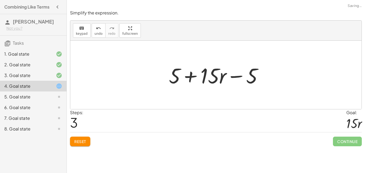
click at [194, 76] on div at bounding box center [217, 75] width 103 height 28
click at [235, 79] on div at bounding box center [217, 75] width 103 height 28
click at [233, 74] on div at bounding box center [217, 75] width 103 height 28
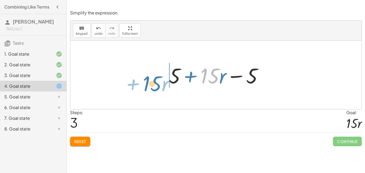
drag, startPoint x: 213, startPoint y: 76, endPoint x: 157, endPoint y: 81, distance: 55.6
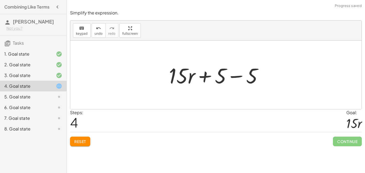
click at [209, 75] on div at bounding box center [217, 75] width 103 height 28
click at [233, 75] on div at bounding box center [217, 75] width 103 height 28
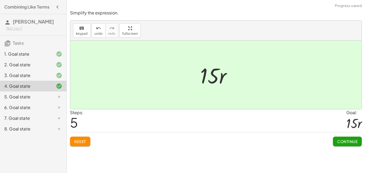
click at [336, 139] on button "Continue" at bounding box center [347, 142] width 29 height 10
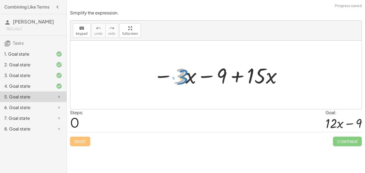
click at [179, 78] on div at bounding box center [218, 75] width 134 height 28
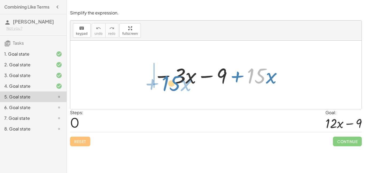
drag, startPoint x: 251, startPoint y: 75, endPoint x: 165, endPoint y: 83, distance: 85.9
click at [165, 83] on div at bounding box center [218, 75] width 134 height 28
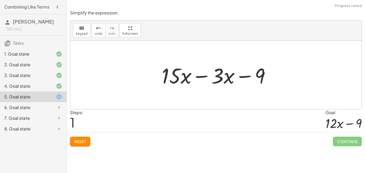
click at [210, 74] on div at bounding box center [218, 75] width 118 height 28
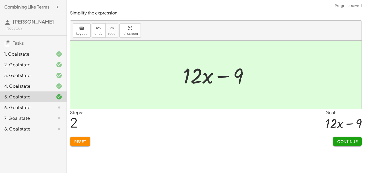
click at [340, 139] on span "Continue" at bounding box center [347, 141] width 20 height 5
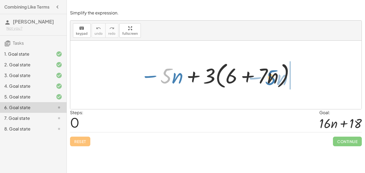
drag, startPoint x: 171, startPoint y: 75, endPoint x: 276, endPoint y: 76, distance: 105.4
click at [276, 76] on div at bounding box center [218, 75] width 160 height 31
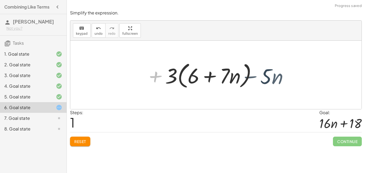
click at [279, 77] on div at bounding box center [221, 75] width 144 height 31
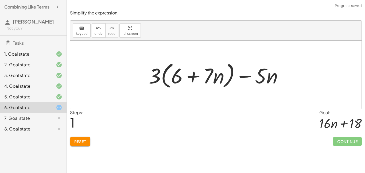
click at [249, 77] on div at bounding box center [218, 75] width 144 height 31
click at [190, 71] on div at bounding box center [218, 75] width 144 height 31
click at [197, 80] on div at bounding box center [218, 75] width 144 height 31
click at [194, 77] on div at bounding box center [218, 75] width 144 height 31
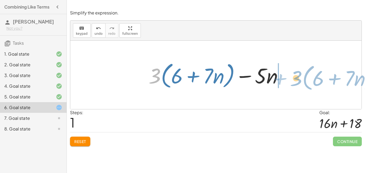
drag, startPoint x: 158, startPoint y: 75, endPoint x: 287, endPoint y: 75, distance: 129.2
click at [287, 75] on div at bounding box center [218, 75] width 144 height 31
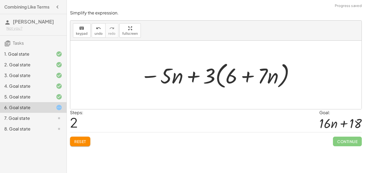
click at [199, 74] on div at bounding box center [218, 75] width 160 height 31
click at [195, 75] on div at bounding box center [218, 75] width 160 height 31
drag, startPoint x: 230, startPoint y: 78, endPoint x: 191, endPoint y: 78, distance: 39.6
click at [191, 78] on div at bounding box center [218, 75] width 160 height 31
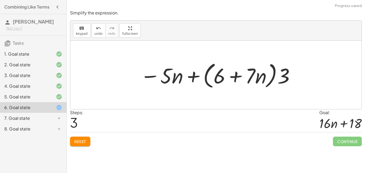
click at [248, 81] on div at bounding box center [218, 75] width 160 height 31
click at [291, 73] on div at bounding box center [218, 75] width 160 height 31
drag, startPoint x: 281, startPoint y: 74, endPoint x: 199, endPoint y: 79, distance: 82.2
click at [199, 79] on div at bounding box center [218, 75] width 160 height 31
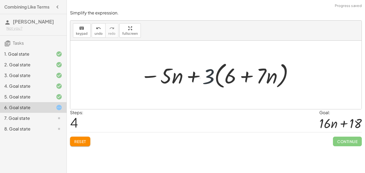
click at [194, 76] on div at bounding box center [218, 75] width 160 height 31
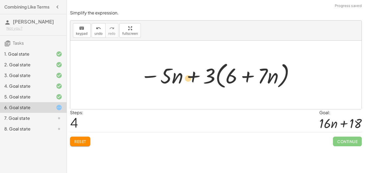
drag, startPoint x: 229, startPoint y: 78, endPoint x: 182, endPoint y: 79, distance: 47.3
click at [182, 79] on div at bounding box center [218, 75] width 160 height 31
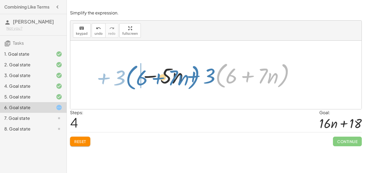
drag, startPoint x: 225, startPoint y: 79, endPoint x: 136, endPoint y: 81, distance: 89.9
click at [136, 81] on div "− · 5 · n + · 3 · ( + 6 + · 7 · n ) + · 3 · ( + 6 + · 7 · n ) − · 5 · n − · 5 ·…" at bounding box center [215, 74] width 167 height 33
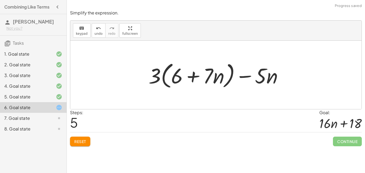
click at [252, 82] on div at bounding box center [218, 75] width 144 height 31
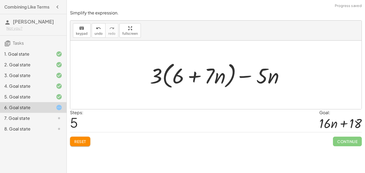
click at [252, 82] on div at bounding box center [218, 75] width 144 height 31
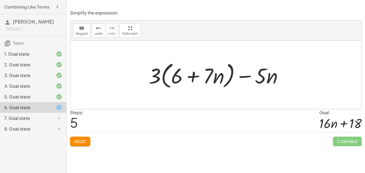
click at [82, 137] on button "Reset" at bounding box center [80, 142] width 20 height 10
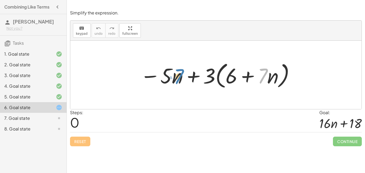
drag, startPoint x: 263, startPoint y: 77, endPoint x: 179, endPoint y: 77, distance: 84.0
click at [179, 77] on div at bounding box center [218, 75] width 160 height 31
drag, startPoint x: 267, startPoint y: 74, endPoint x: 229, endPoint y: 74, distance: 37.7
click at [229, 74] on div at bounding box center [218, 75] width 160 height 31
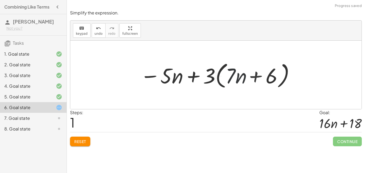
click at [229, 74] on div at bounding box center [218, 75] width 160 height 31
click at [247, 76] on div at bounding box center [218, 75] width 160 height 31
click at [259, 77] on div at bounding box center [218, 75] width 160 height 31
click at [209, 74] on div at bounding box center [218, 75] width 160 height 31
click at [200, 76] on div at bounding box center [218, 75] width 160 height 31
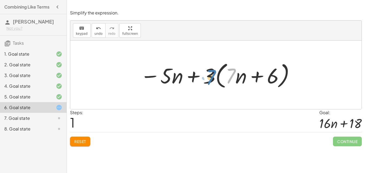
drag, startPoint x: 233, startPoint y: 75, endPoint x: 213, endPoint y: 76, distance: 20.1
click at [213, 76] on div at bounding box center [218, 75] width 160 height 31
drag, startPoint x: 209, startPoint y: 74, endPoint x: 238, endPoint y: 76, distance: 28.7
click at [238, 76] on div at bounding box center [218, 75] width 160 height 31
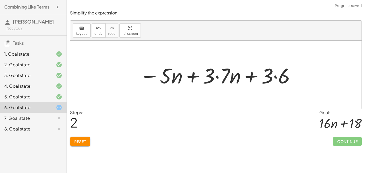
click at [230, 76] on div at bounding box center [218, 75] width 162 height 28
click at [220, 76] on div at bounding box center [218, 75] width 162 height 28
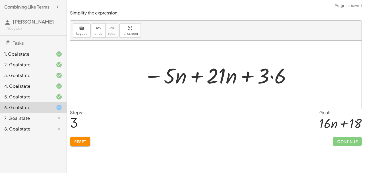
click at [242, 80] on div at bounding box center [218, 75] width 154 height 28
click at [270, 79] on div at bounding box center [218, 75] width 154 height 28
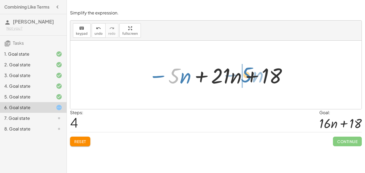
drag, startPoint x: 180, startPoint y: 75, endPoint x: 252, endPoint y: 74, distance: 72.7
click at [252, 74] on div at bounding box center [218, 75] width 145 height 28
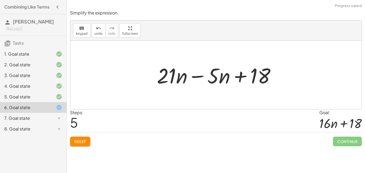
click at [205, 79] on div at bounding box center [218, 75] width 128 height 28
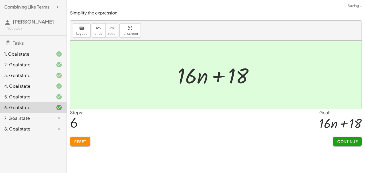
click at [340, 140] on span "Continue" at bounding box center [347, 141] width 20 height 5
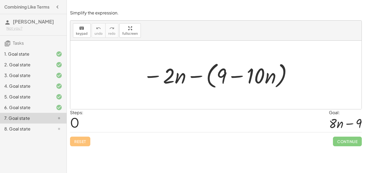
click at [194, 77] on div at bounding box center [217, 75] width 155 height 31
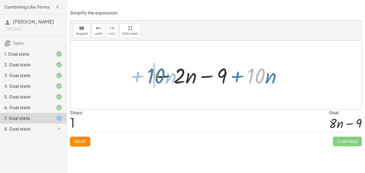
drag, startPoint x: 262, startPoint y: 74, endPoint x: 162, endPoint y: 74, distance: 100.0
click at [162, 74] on div at bounding box center [218, 75] width 134 height 28
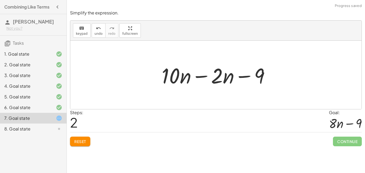
click at [196, 77] on div at bounding box center [218, 75] width 118 height 28
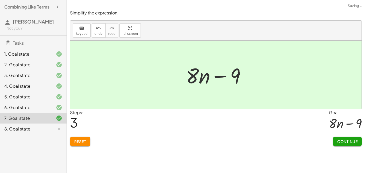
click at [351, 139] on span "Continue" at bounding box center [347, 141] width 20 height 5
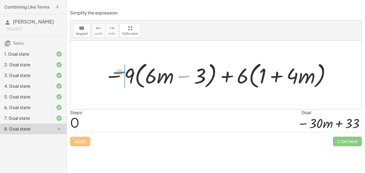
drag, startPoint x: 178, startPoint y: 75, endPoint x: 114, endPoint y: 71, distance: 63.8
click at [114, 71] on div at bounding box center [218, 75] width 233 height 31
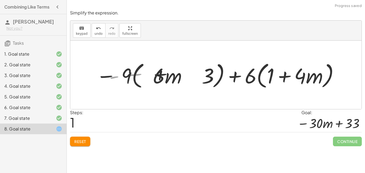
click at [114, 71] on div at bounding box center [218, 75] width 263 height 31
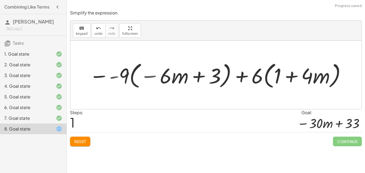
click at [128, 73] on div at bounding box center [218, 75] width 263 height 31
click at [173, 71] on div at bounding box center [218, 75] width 263 height 31
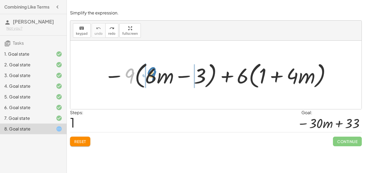
drag, startPoint x: 132, startPoint y: 73, endPoint x: 152, endPoint y: 72, distance: 20.4
click at [152, 72] on div at bounding box center [218, 75] width 233 height 31
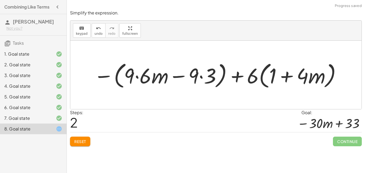
click at [140, 73] on div at bounding box center [217, 75] width 253 height 31
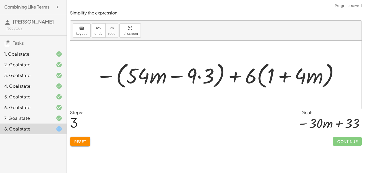
click at [198, 76] on div at bounding box center [217, 75] width 249 height 31
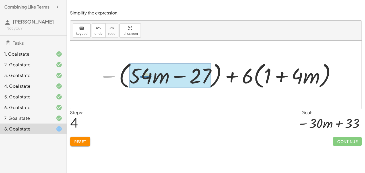
drag, startPoint x: 110, startPoint y: 76, endPoint x: 147, endPoint y: 76, distance: 37.2
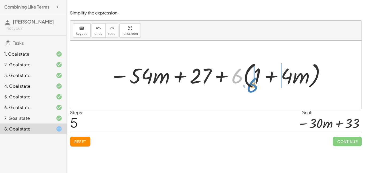
drag, startPoint x: 235, startPoint y: 77, endPoint x: 250, endPoint y: 85, distance: 17.1
click at [250, 85] on div at bounding box center [218, 75] width 222 height 31
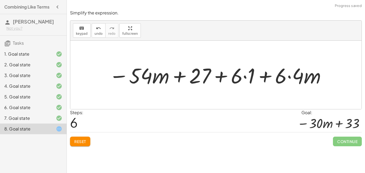
click at [244, 76] on div at bounding box center [217, 75] width 223 height 28
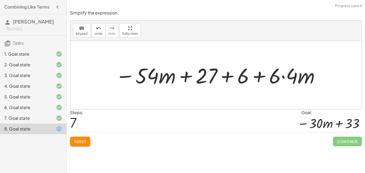
click at [279, 79] on div at bounding box center [218, 75] width 211 height 28
click at [282, 78] on div at bounding box center [218, 75] width 211 height 28
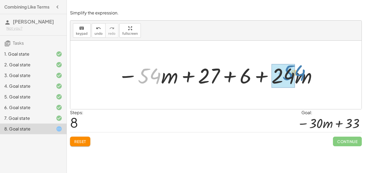
drag, startPoint x: 150, startPoint y: 77, endPoint x: 299, endPoint y: 74, distance: 149.0
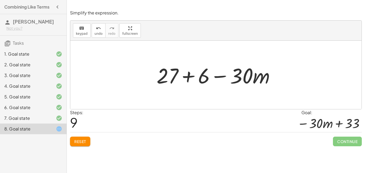
click at [187, 73] on div at bounding box center [218, 75] width 128 height 28
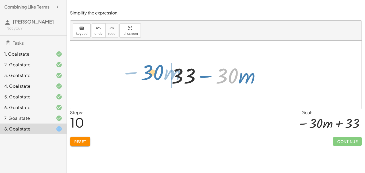
drag, startPoint x: 231, startPoint y: 75, endPoint x: 155, endPoint y: 72, distance: 76.2
click at [155, 72] on div "− · 9 · ( + · 6 · m − 3 ) + · 6 · ( + 1 + · 4 · m ) − ( + · 9 · 6 · m − · 9 · 3…" at bounding box center [215, 75] width 291 height 68
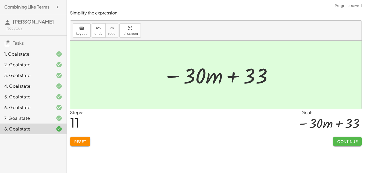
click at [339, 140] on span "Continue" at bounding box center [347, 141] width 20 height 5
